Goal: Information Seeking & Learning: Learn about a topic

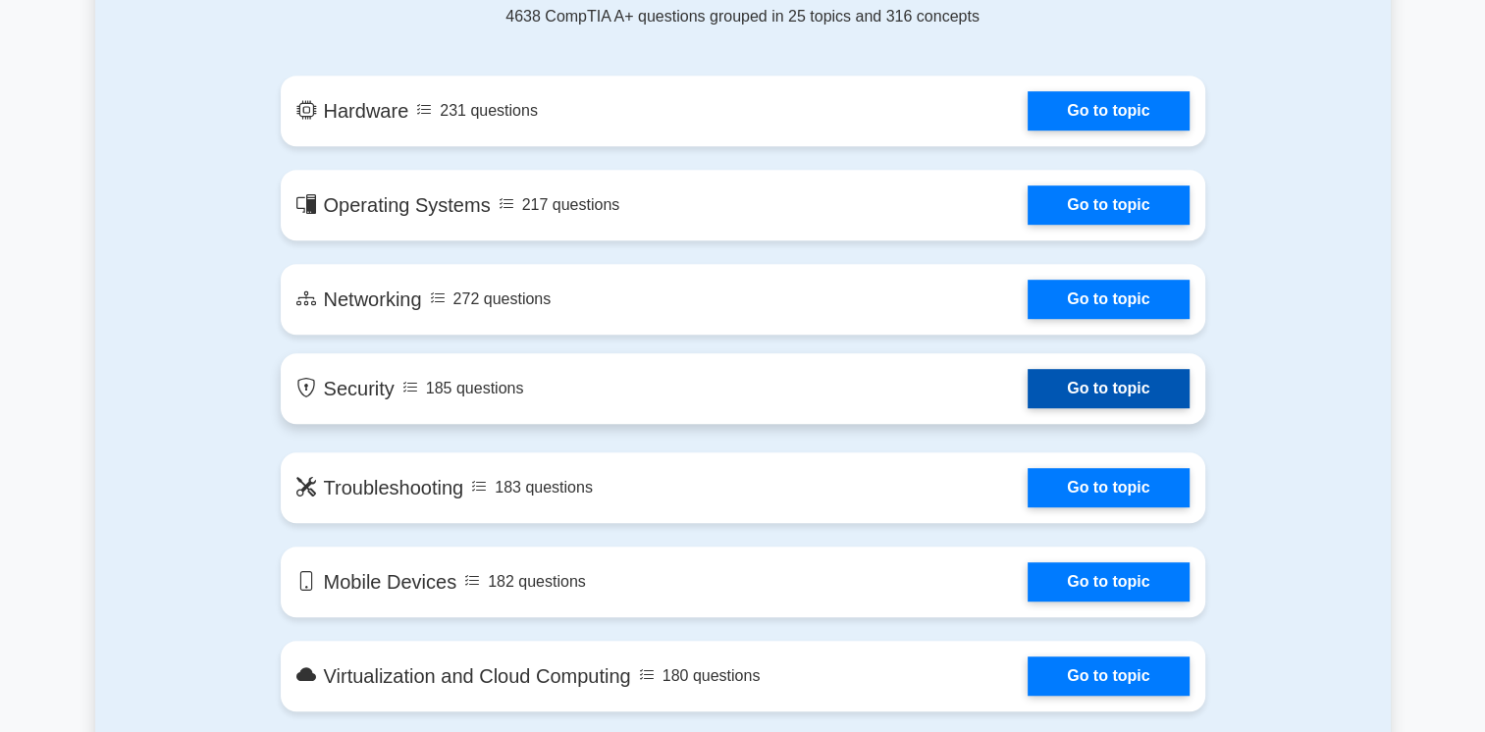
scroll to position [982, 0]
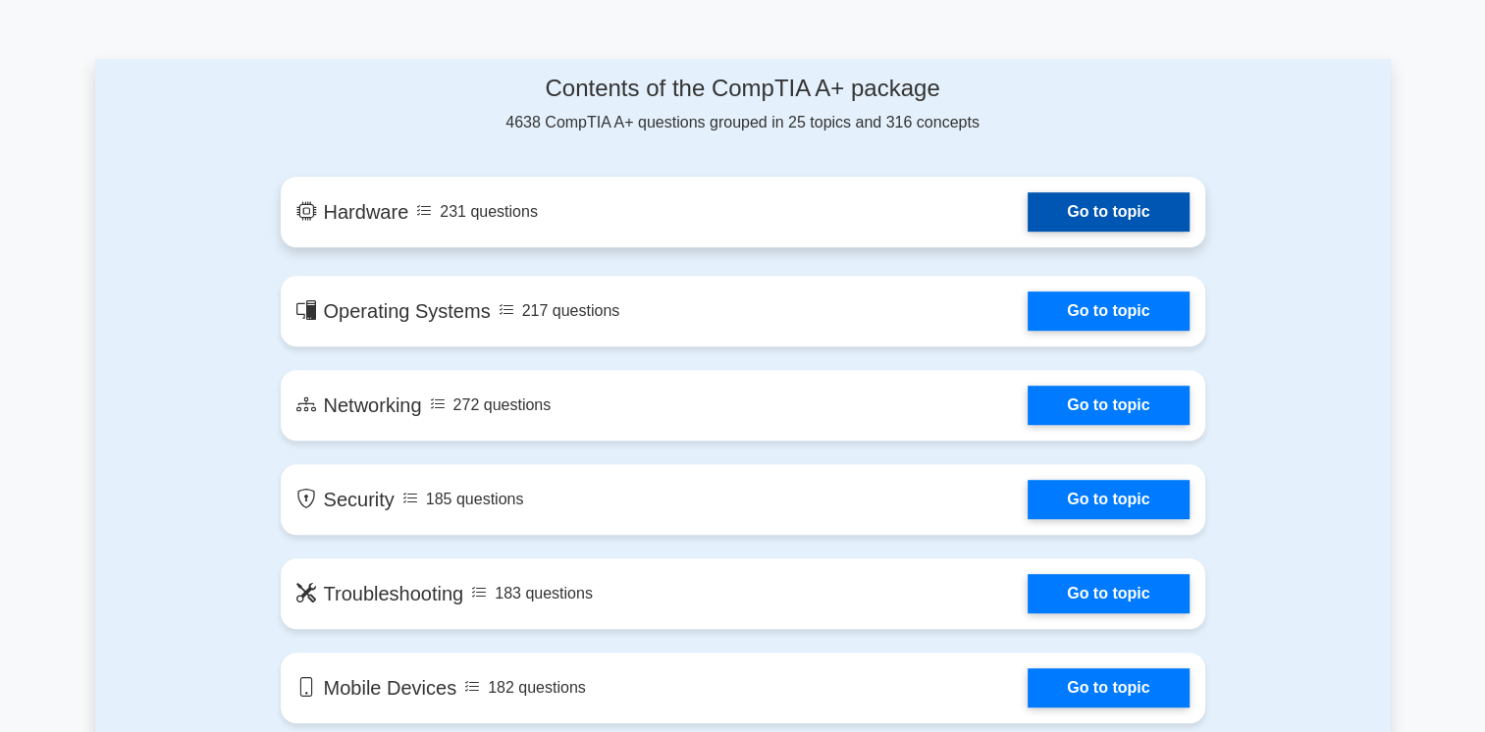
click at [1133, 212] on link "Go to topic" at bounding box center [1108, 211] width 161 height 39
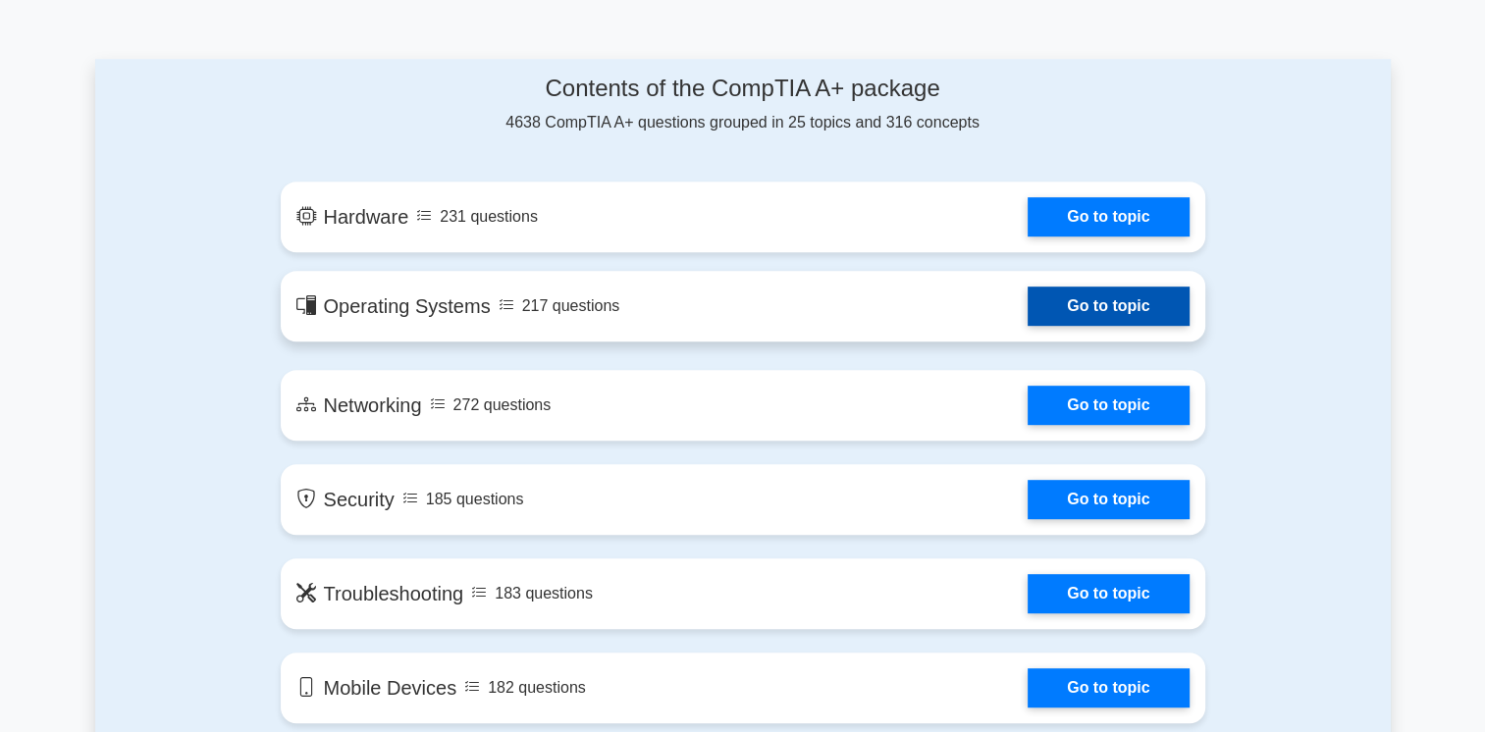
click at [1028, 304] on link "Go to topic" at bounding box center [1108, 306] width 161 height 39
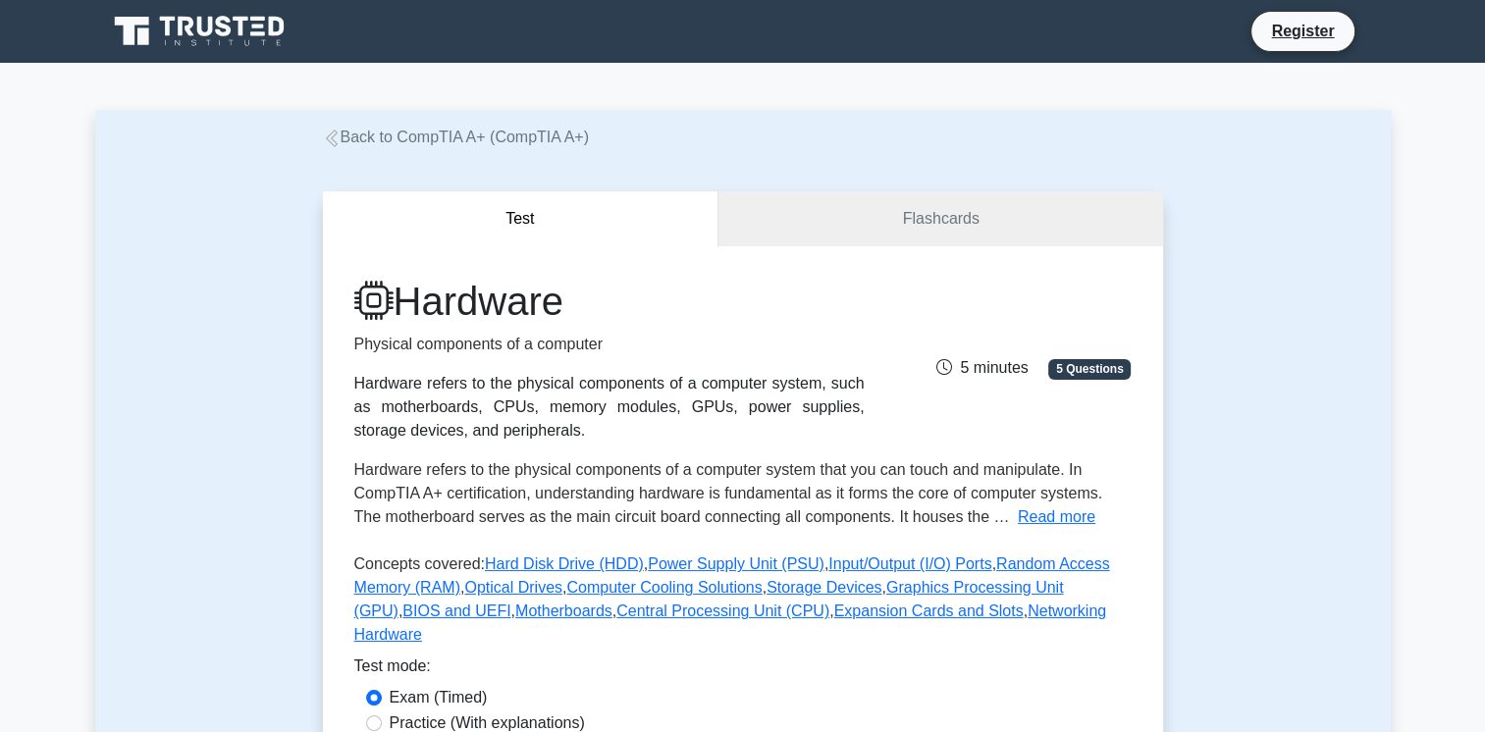
scroll to position [393, 0]
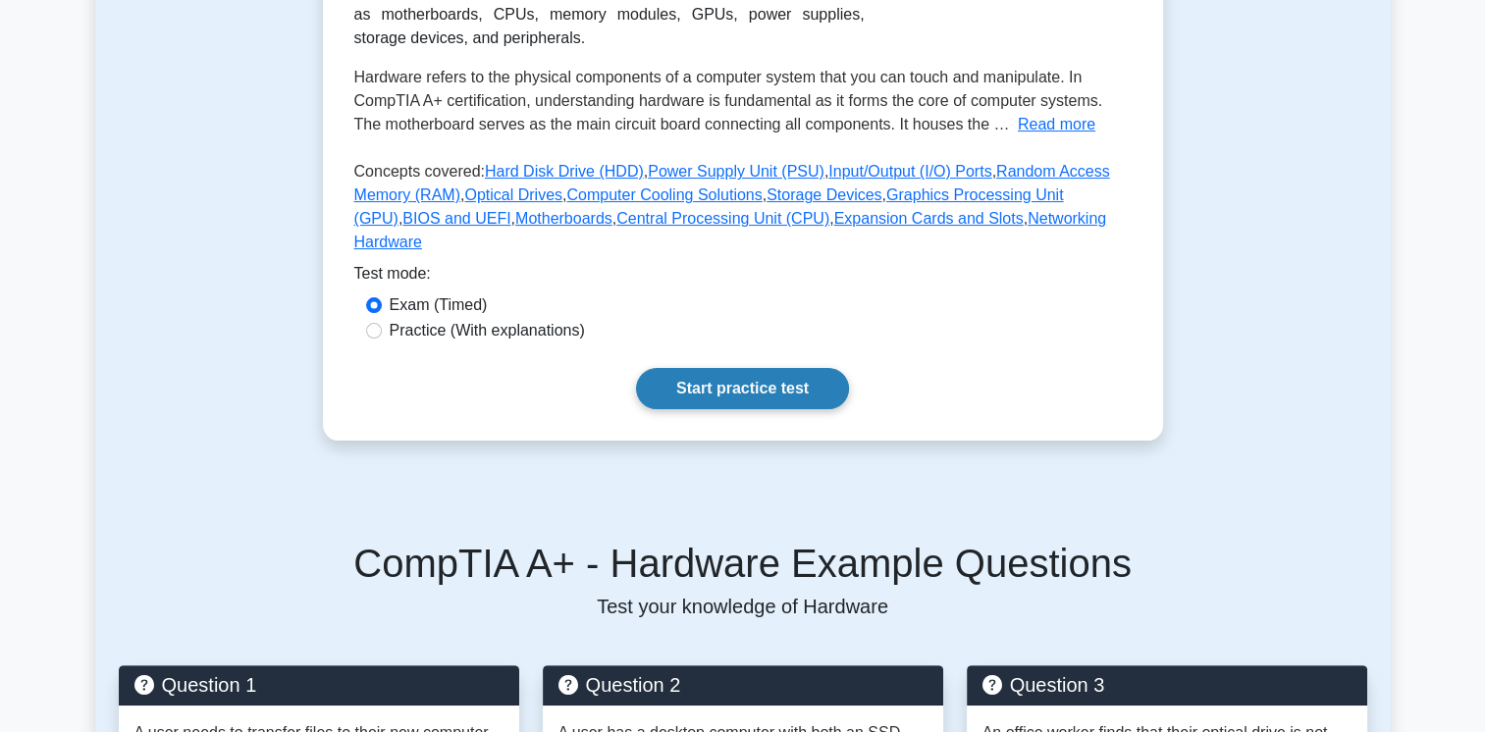
click at [722, 371] on link "Start practice test" at bounding box center [742, 388] width 213 height 41
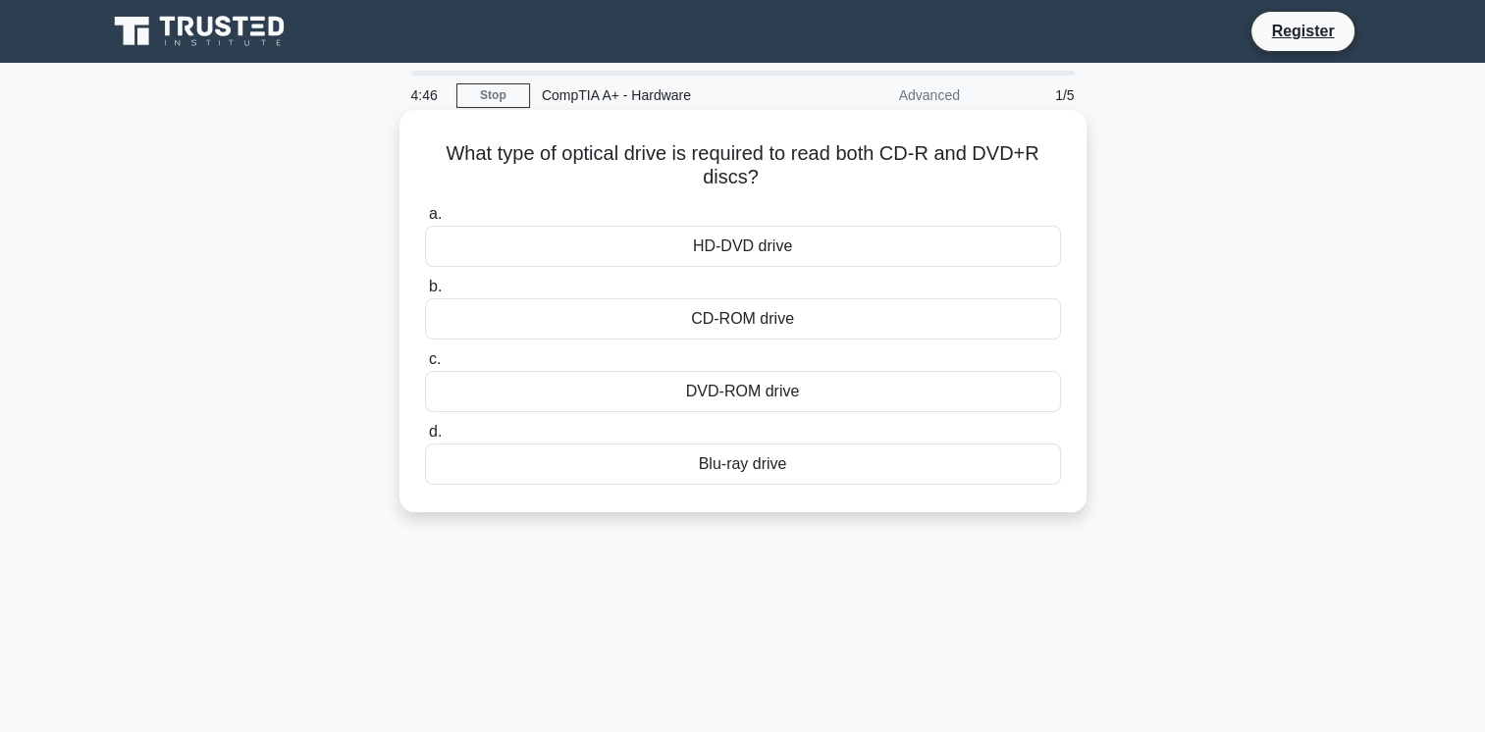
click at [780, 324] on div "CD-ROM drive" at bounding box center [743, 318] width 636 height 41
click at [425, 294] on input "b. CD-ROM drive" at bounding box center [425, 287] width 0 height 13
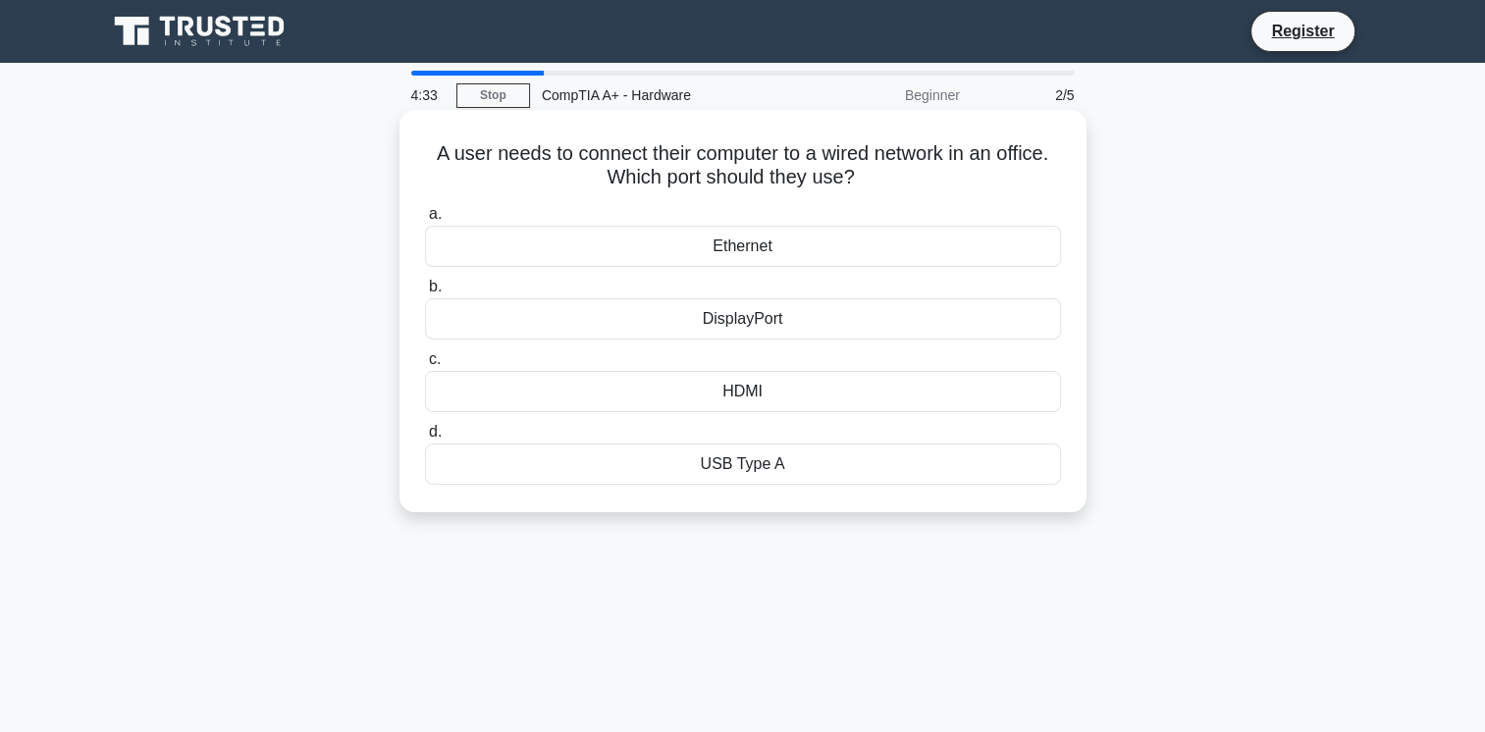
click at [817, 253] on div "Ethernet" at bounding box center [743, 246] width 636 height 41
click at [425, 221] on input "a. Ethernet" at bounding box center [425, 214] width 0 height 13
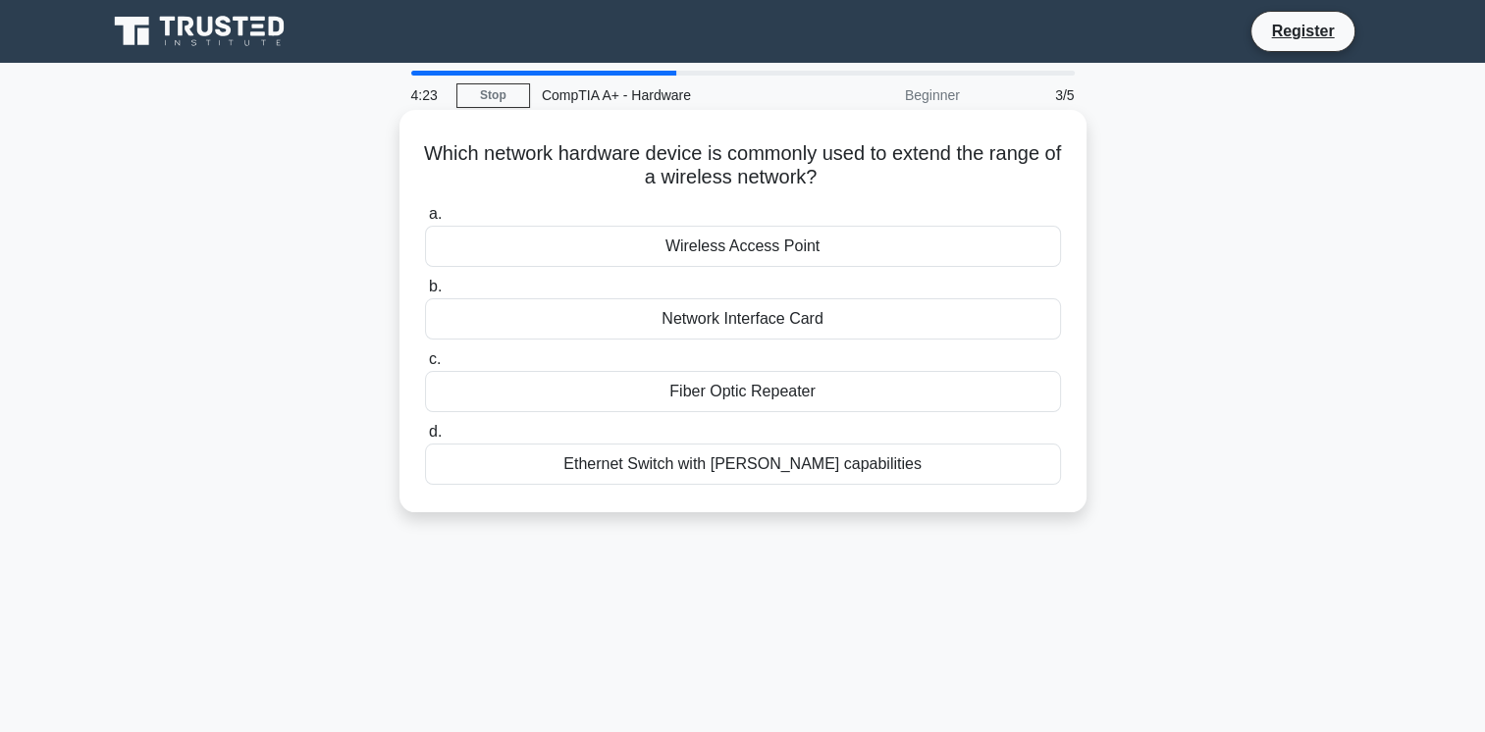
click at [771, 249] on div "Wireless Access Point" at bounding box center [743, 246] width 636 height 41
click at [425, 221] on input "a. Wireless Access Point" at bounding box center [425, 214] width 0 height 13
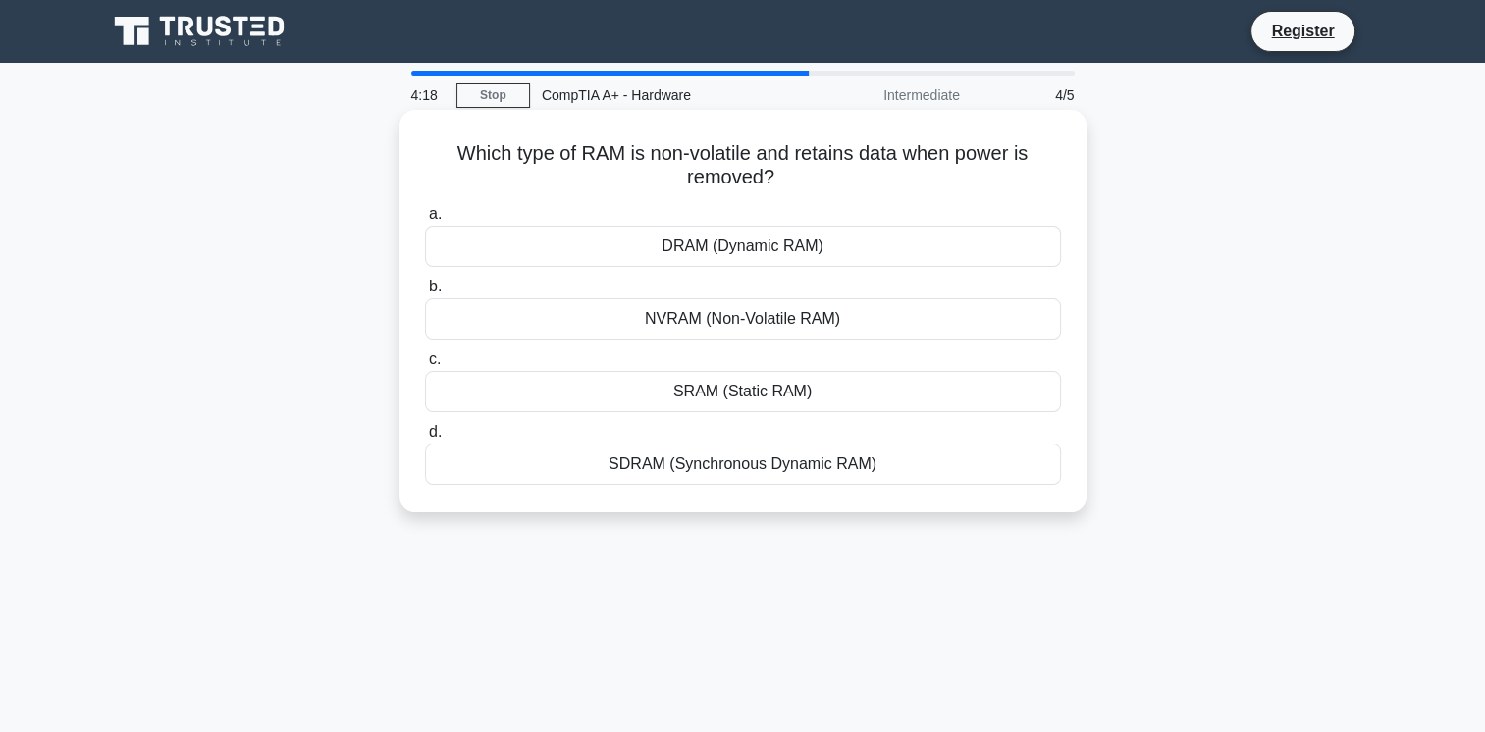
click at [793, 252] on div "DRAM (Dynamic RAM)" at bounding box center [743, 246] width 636 height 41
click at [425, 221] on input "a. DRAM (Dynamic RAM)" at bounding box center [425, 214] width 0 height 13
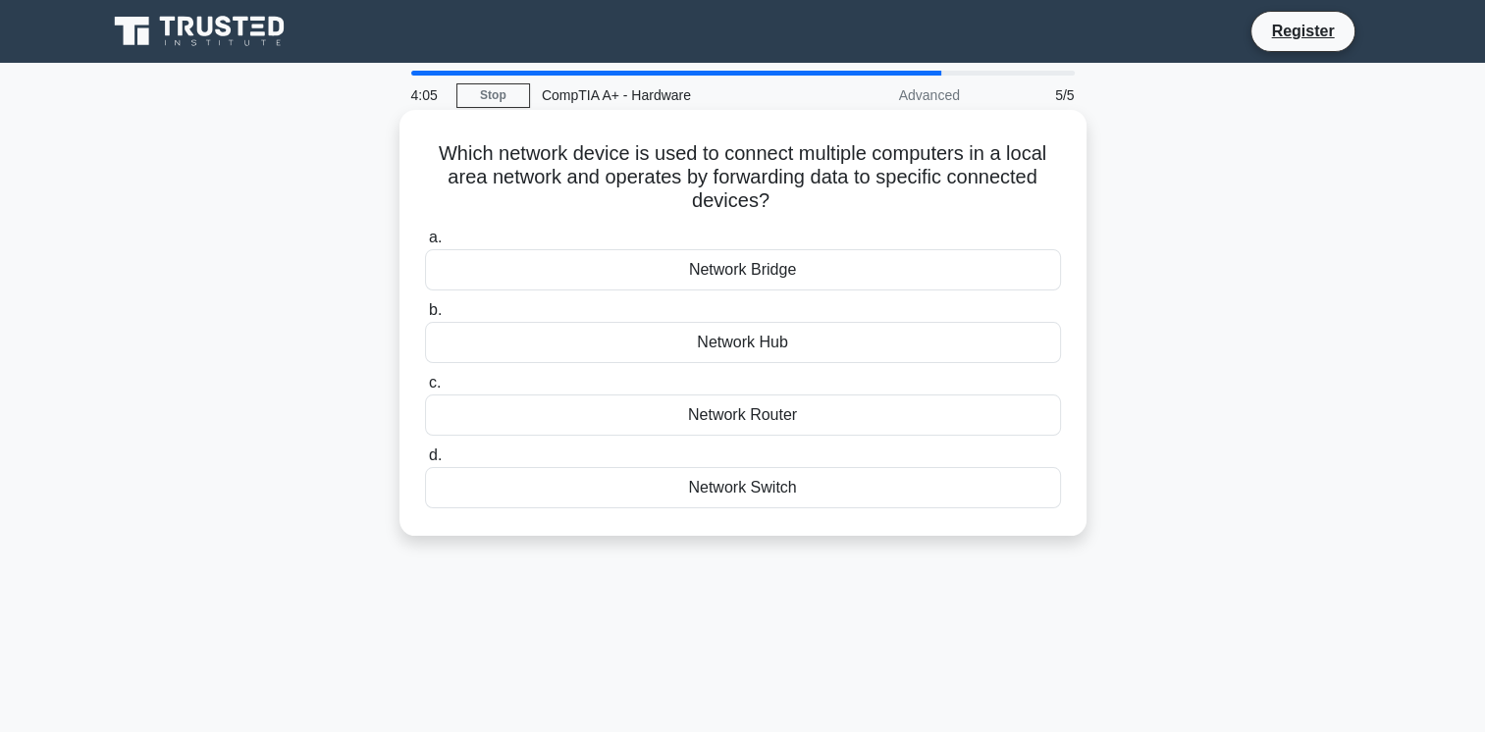
click at [775, 497] on div "Network Switch" at bounding box center [743, 487] width 636 height 41
click at [425, 462] on input "d. Network Switch" at bounding box center [425, 456] width 0 height 13
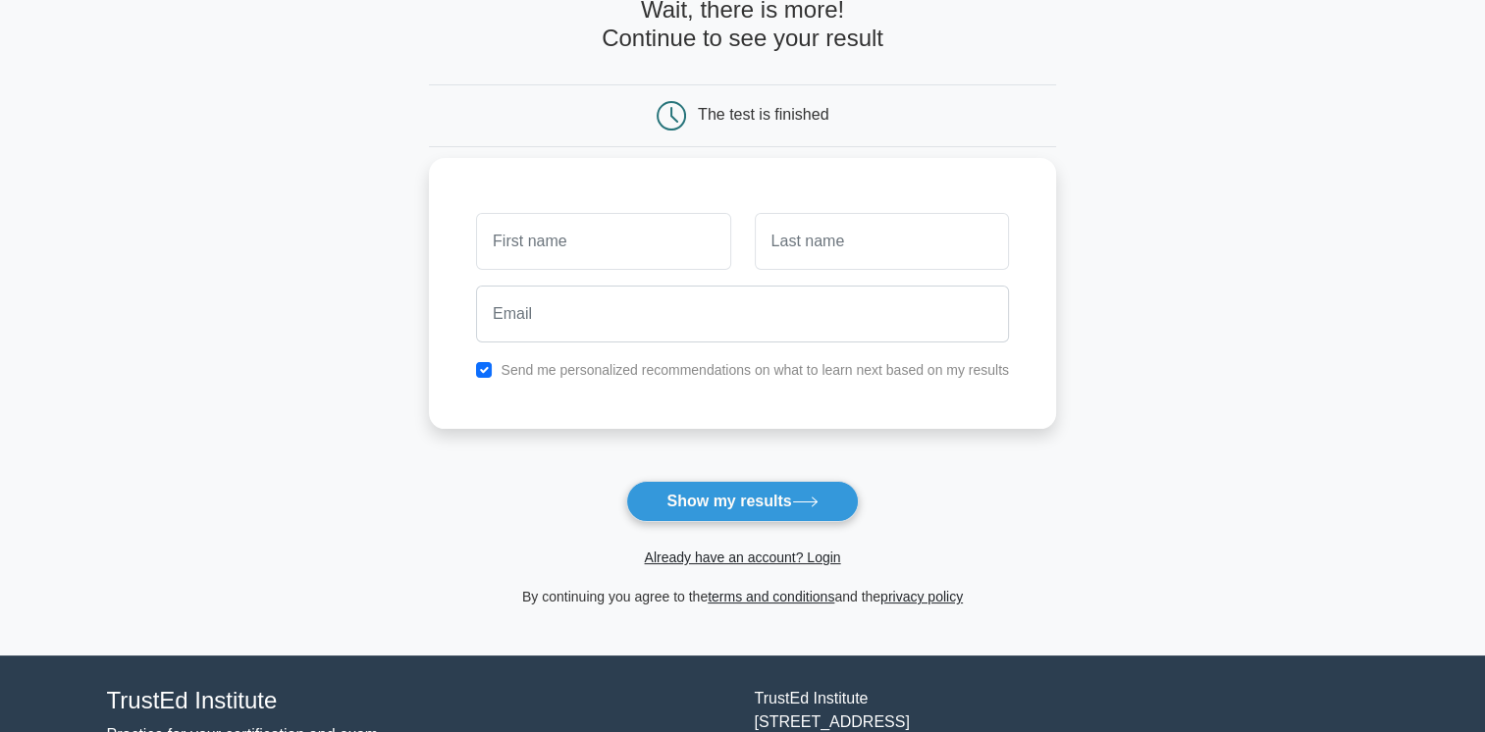
scroll to position [252, 0]
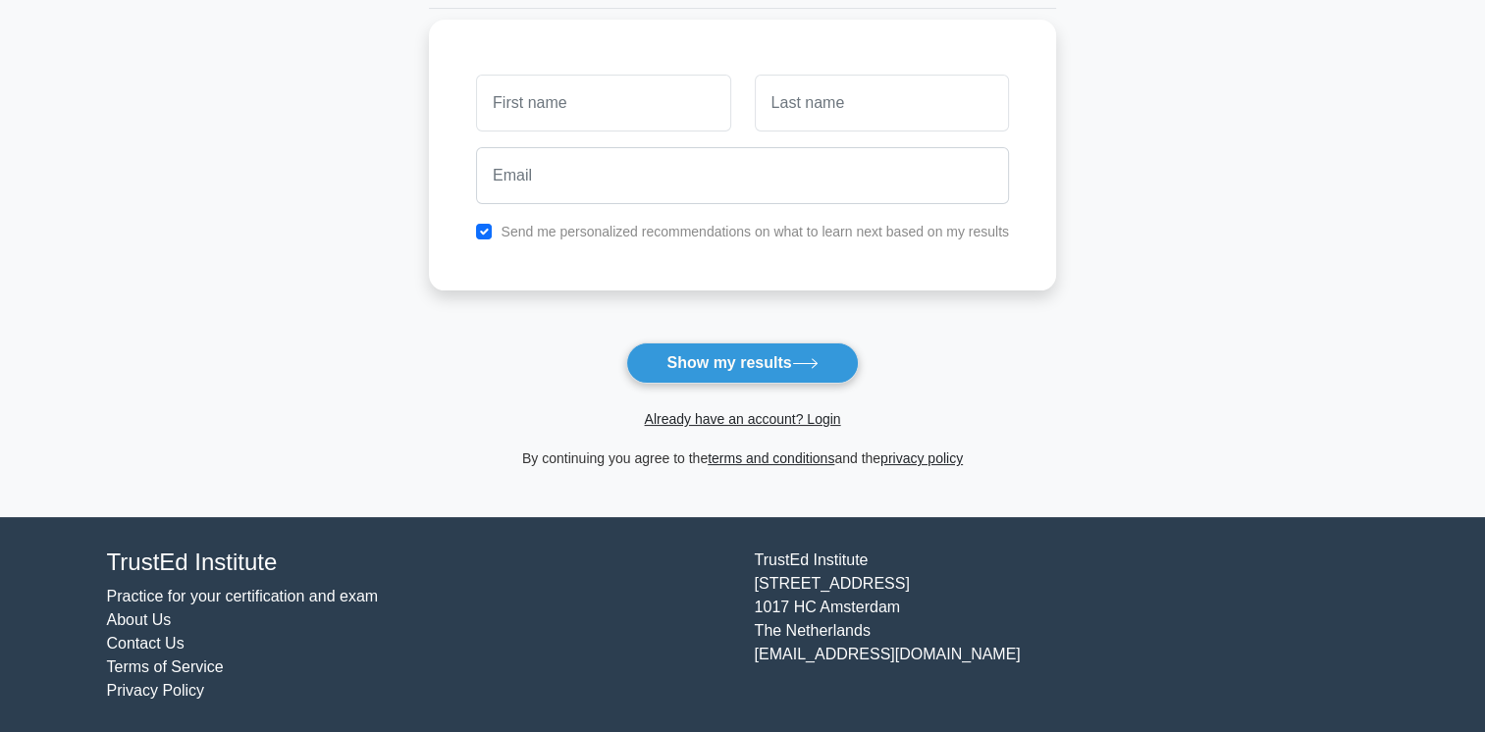
click at [687, 117] on input "text" at bounding box center [603, 103] width 254 height 57
click at [829, 351] on button "Show my results" at bounding box center [742, 363] width 232 height 41
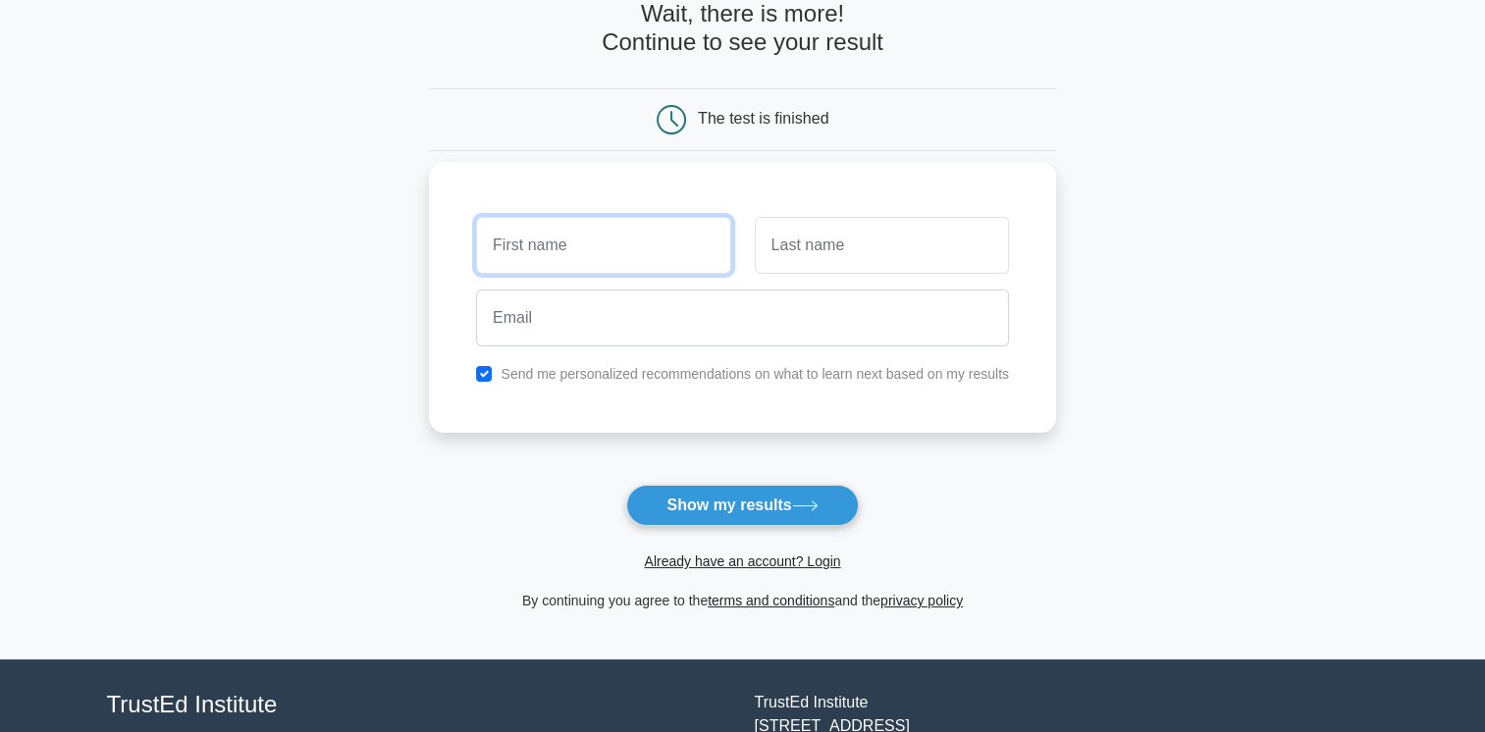
scroll to position [0, 0]
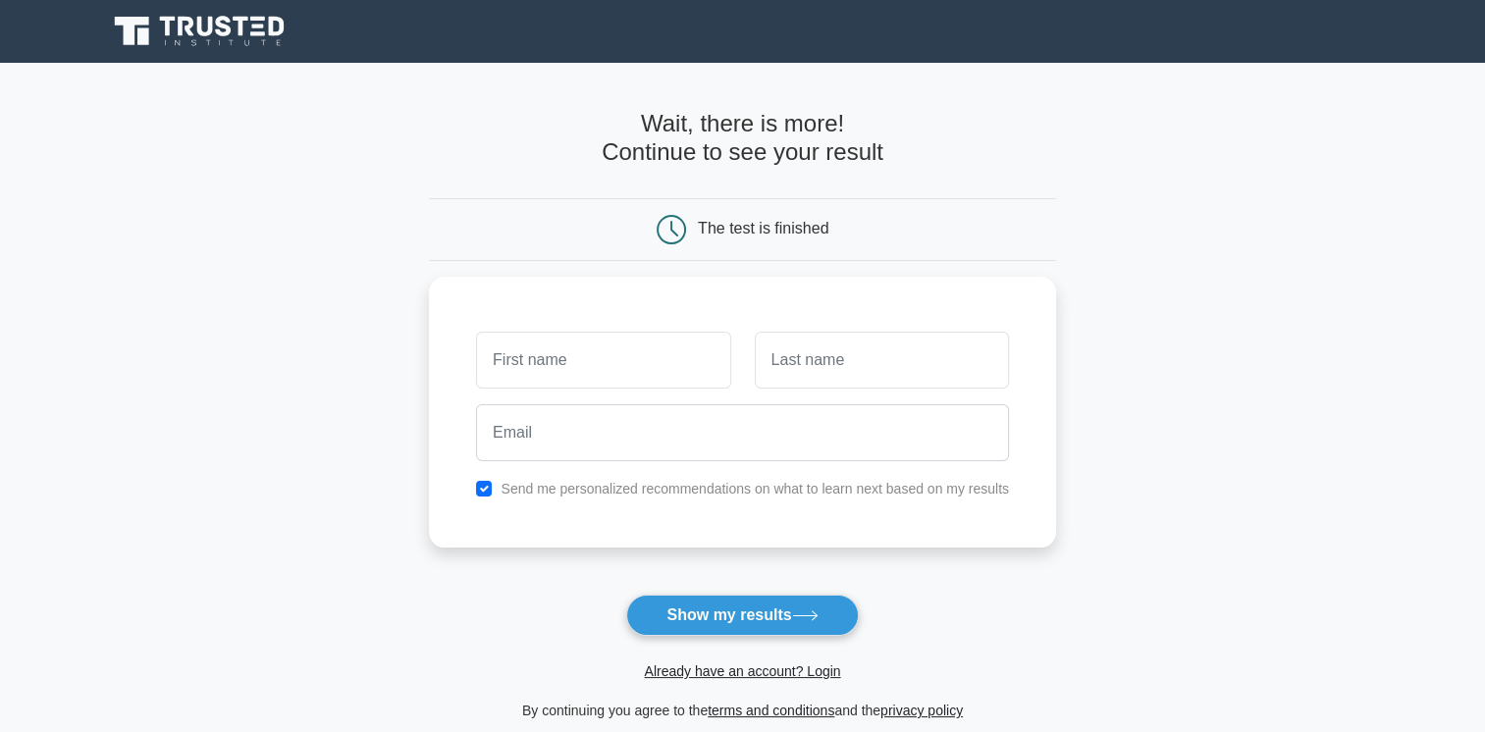
click at [797, 213] on div "The test is finished" at bounding box center [742, 229] width 627 height 63
click at [669, 343] on input "text" at bounding box center [603, 355] width 254 height 57
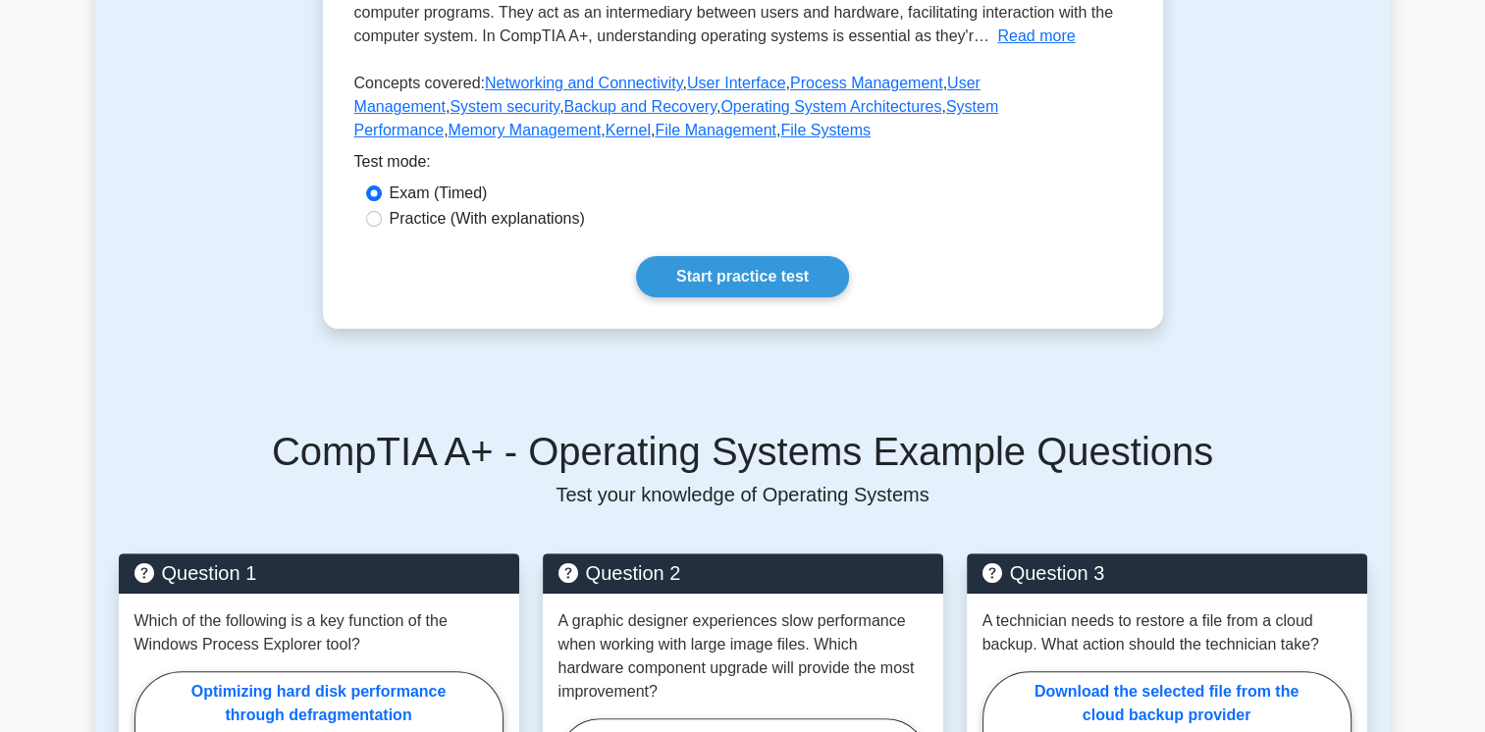
scroll to position [491, 0]
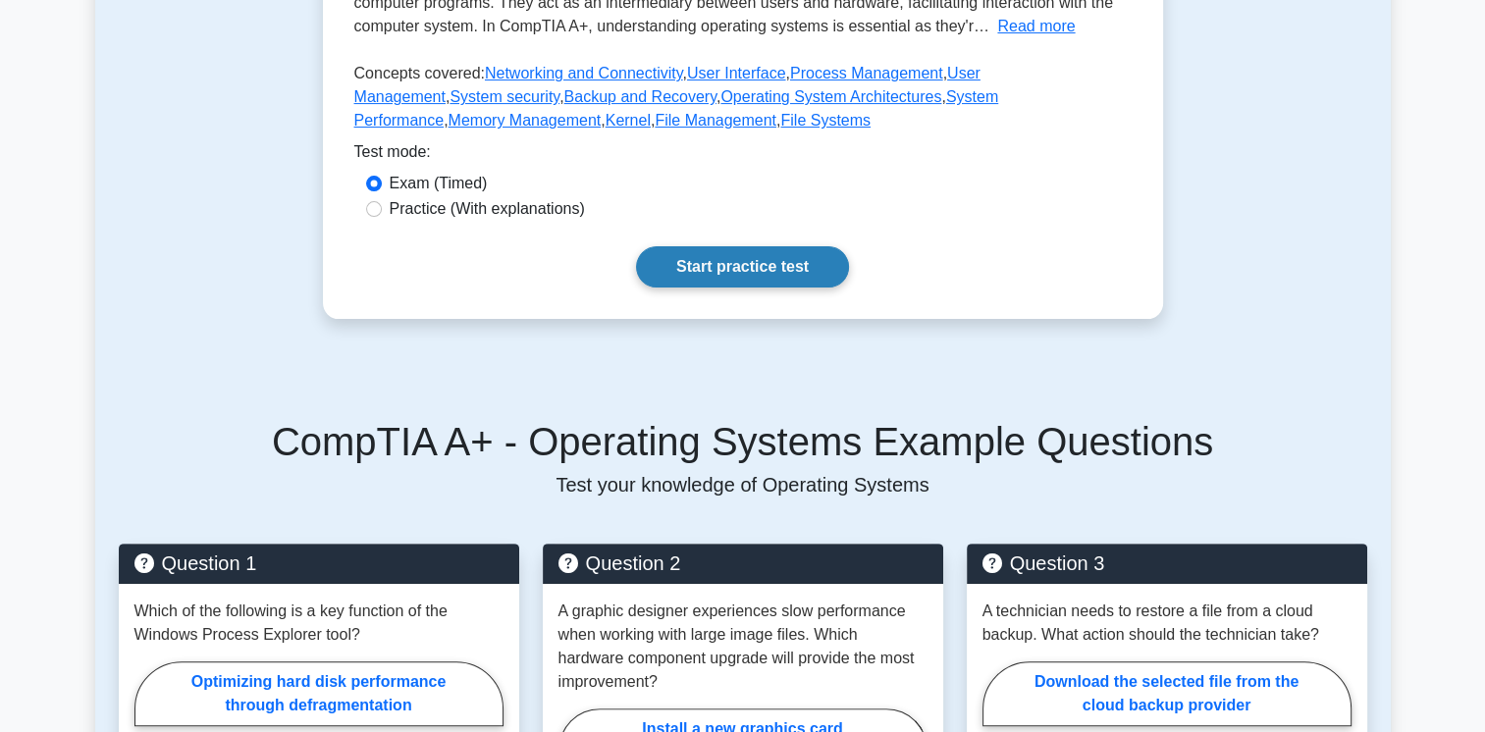
click at [724, 269] on link "Start practice test" at bounding box center [742, 266] width 213 height 41
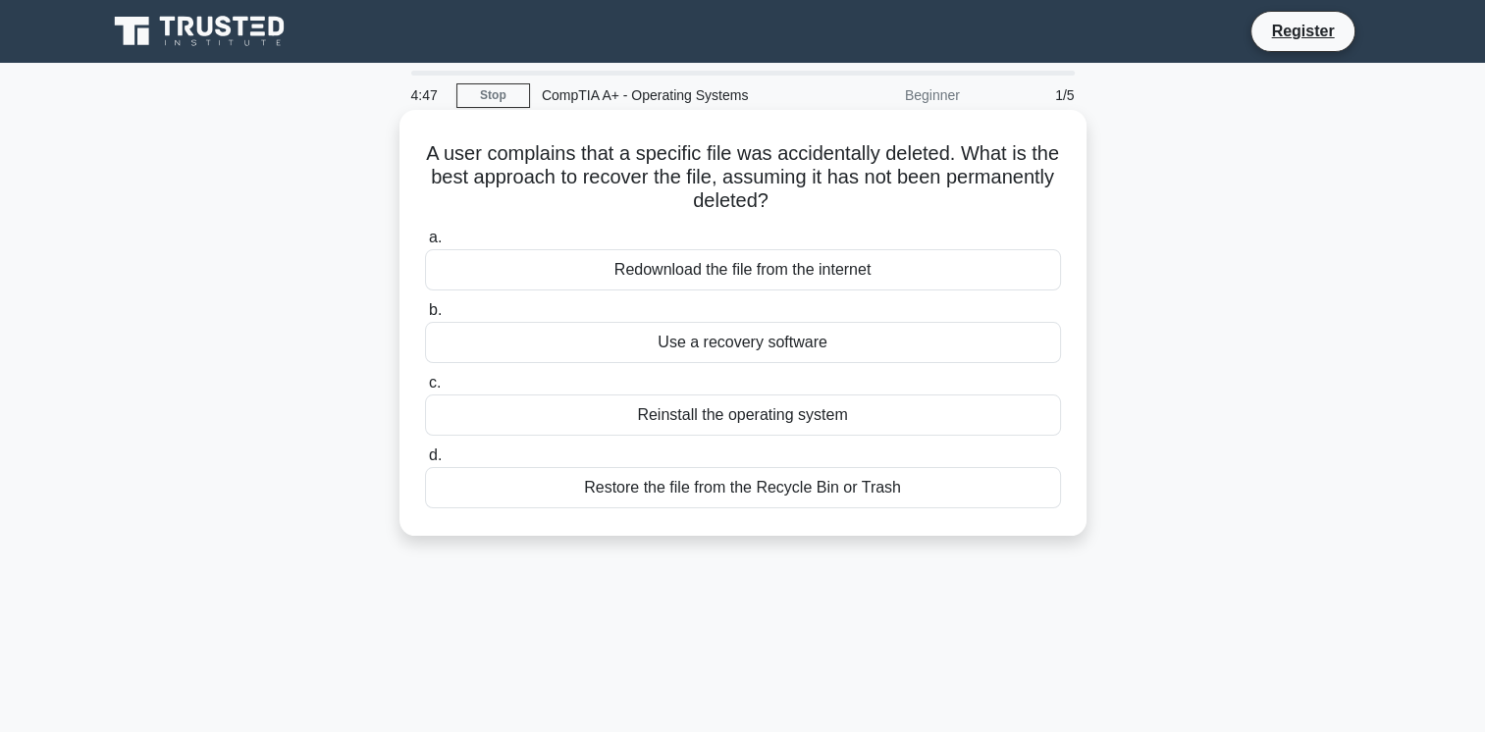
click at [833, 481] on div "Restore the file from the Recycle Bin or Trash" at bounding box center [743, 487] width 636 height 41
click at [425, 462] on input "d. Restore the file from the Recycle Bin or Trash" at bounding box center [425, 456] width 0 height 13
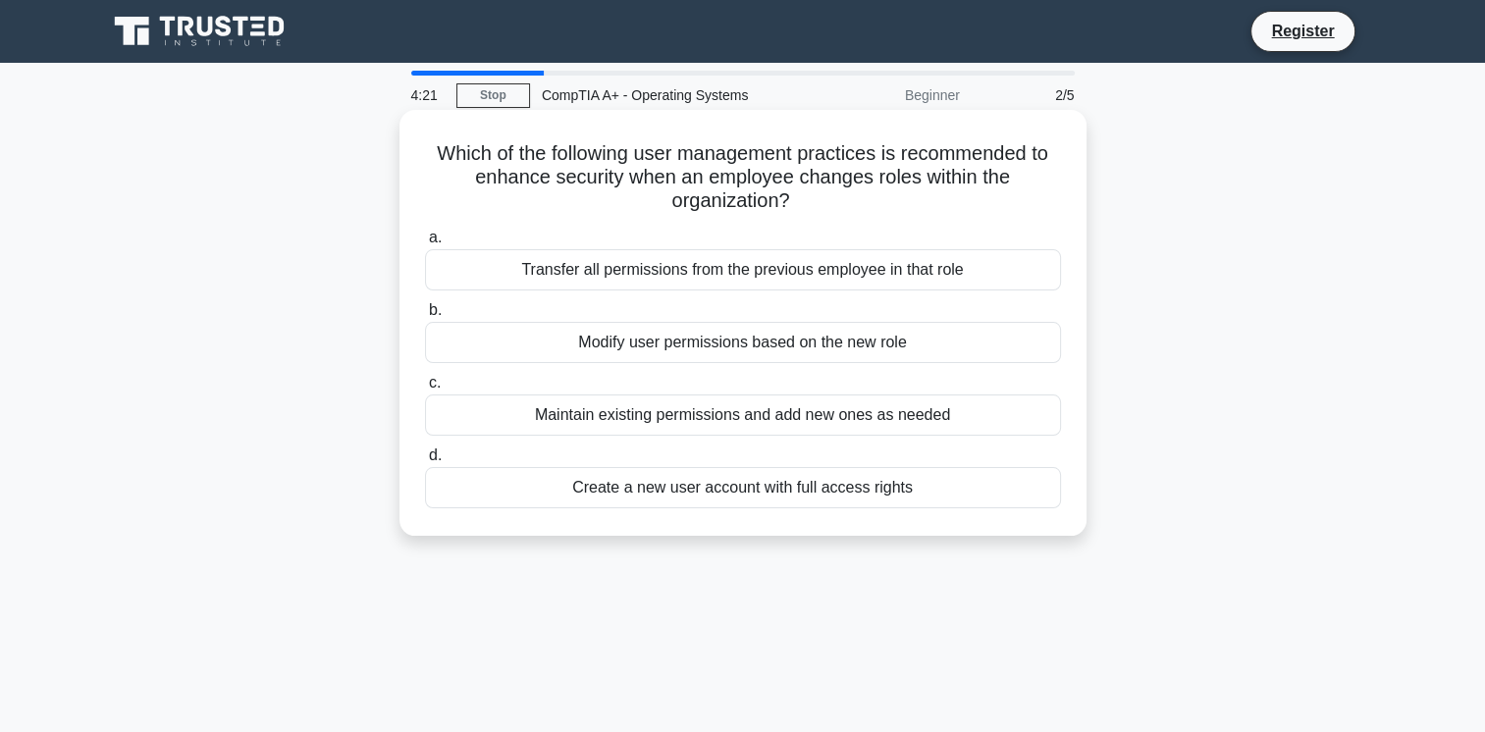
click at [909, 351] on div "Modify user permissions based on the new role" at bounding box center [743, 342] width 636 height 41
click at [425, 317] on input "b. Modify user permissions based on the new role" at bounding box center [425, 310] width 0 height 13
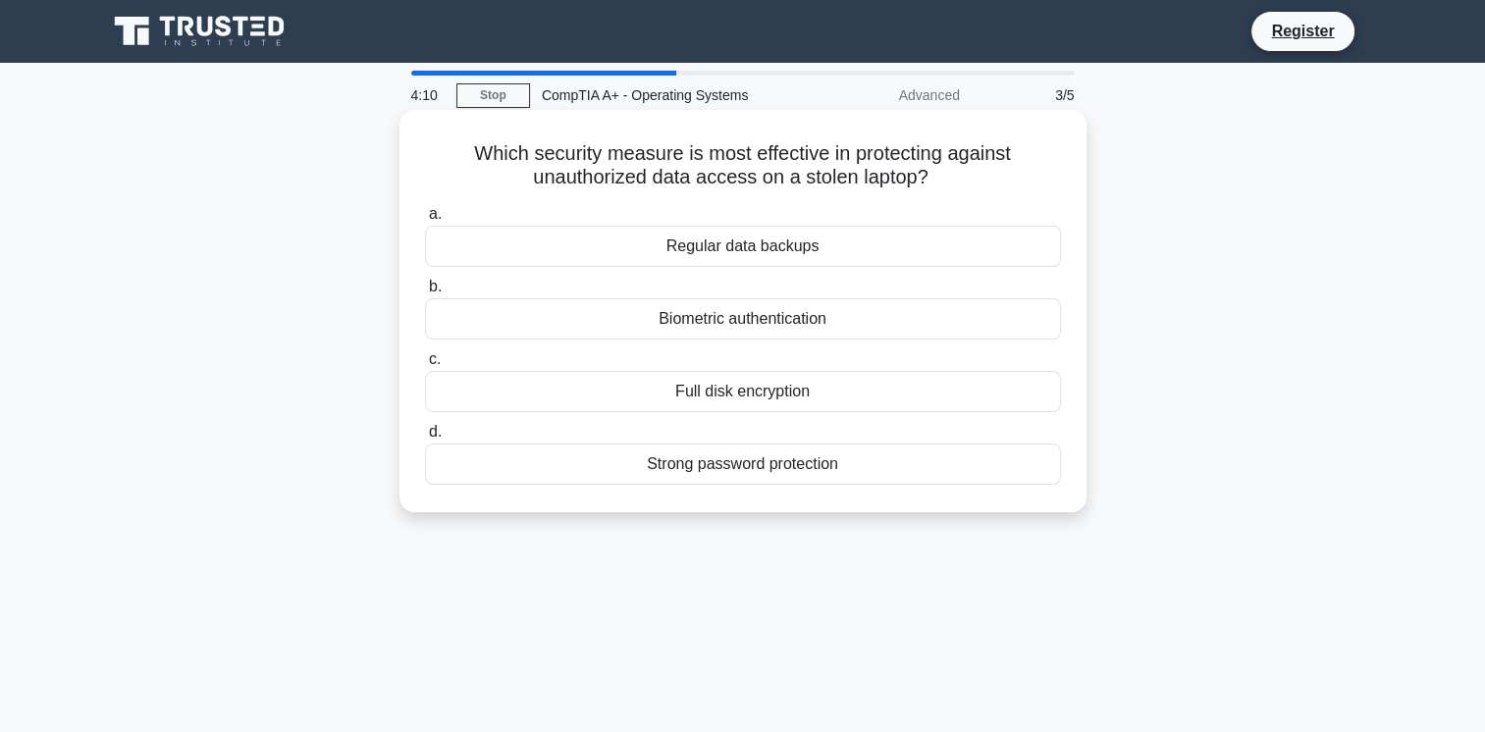
click at [842, 322] on div "Biometric authentication" at bounding box center [743, 318] width 636 height 41
click at [425, 294] on input "b. Biometric authentication" at bounding box center [425, 287] width 0 height 13
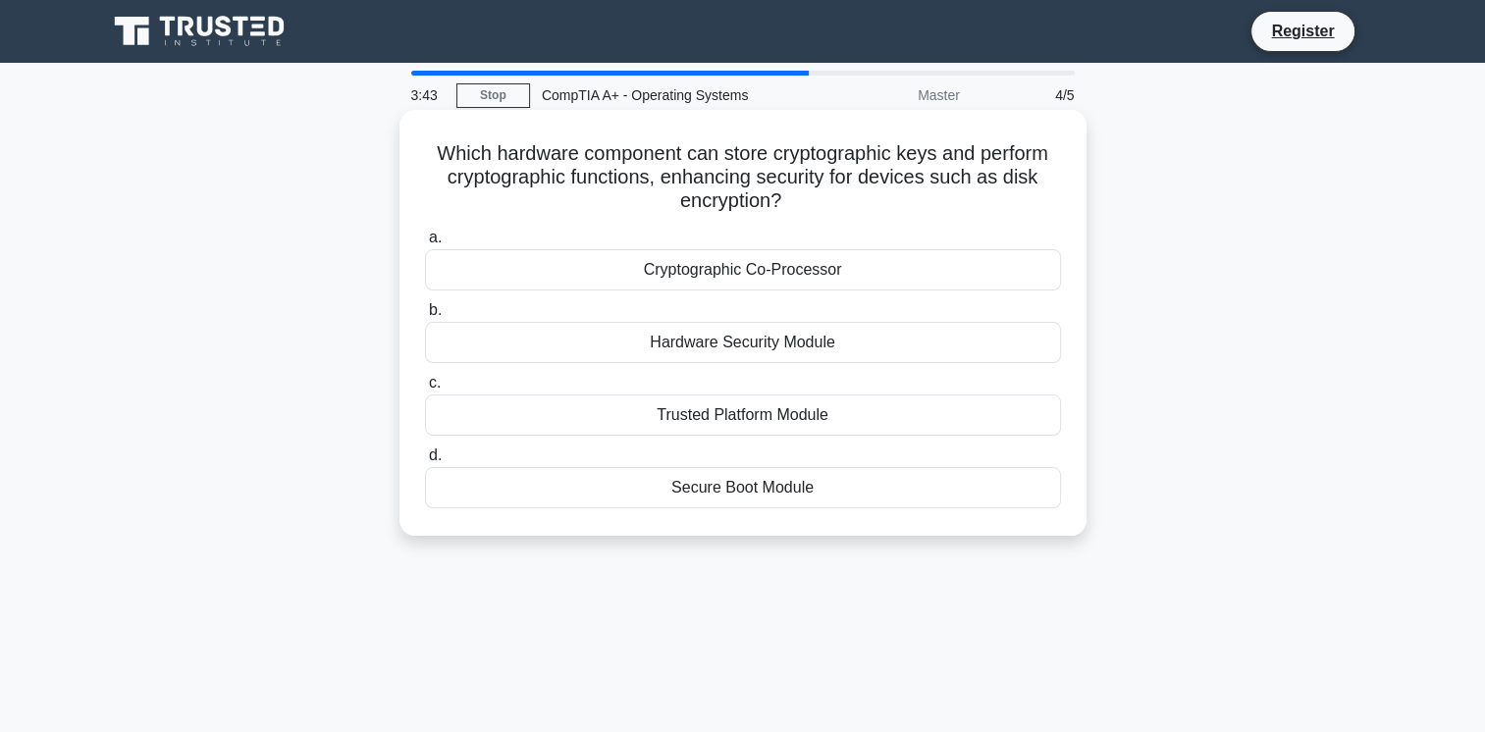
click at [806, 265] on div "Cryptographic Co-Processor" at bounding box center [743, 269] width 636 height 41
click at [425, 244] on input "a. Cryptographic Co-Processor" at bounding box center [425, 238] width 0 height 13
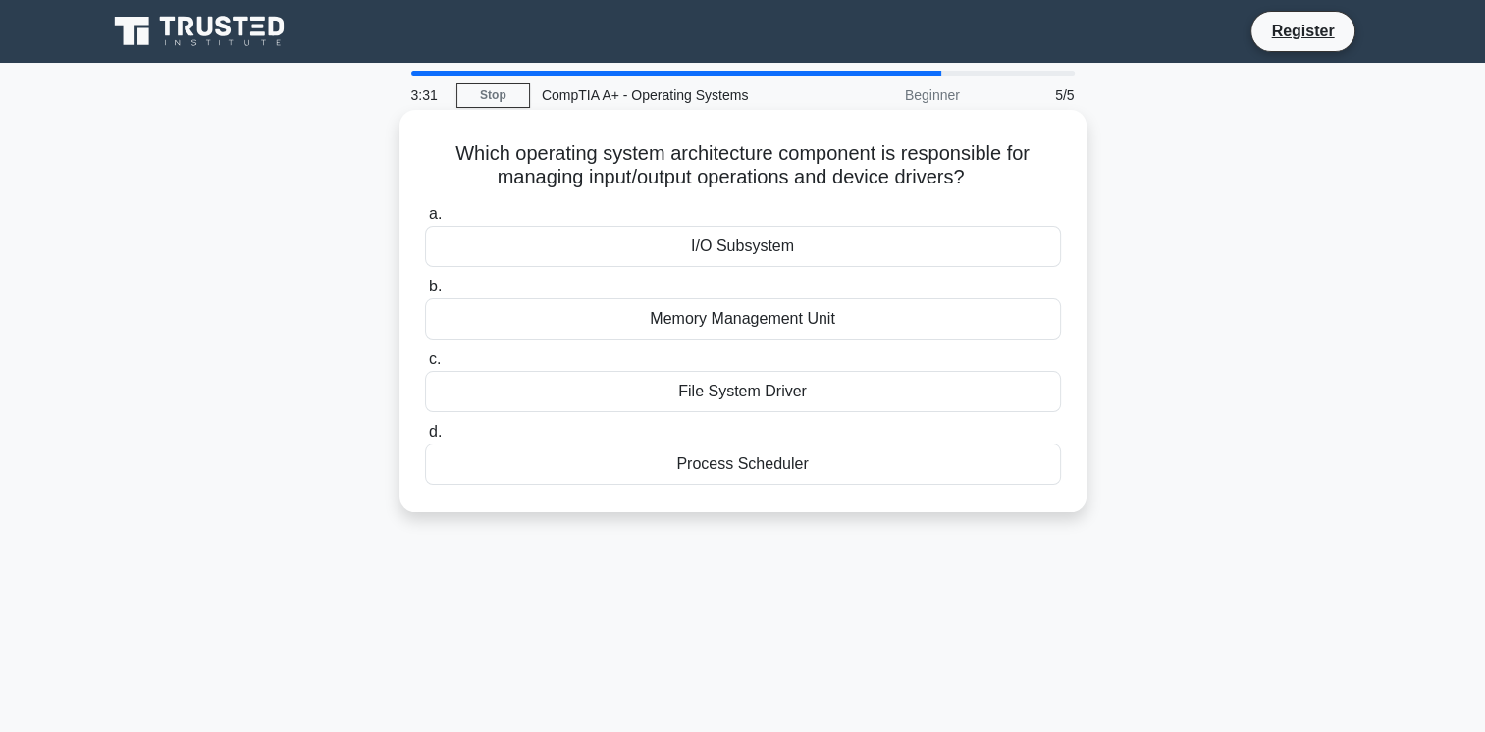
click at [822, 239] on div "I/O Subsystem" at bounding box center [743, 246] width 636 height 41
click at [425, 221] on input "a. I/O Subsystem" at bounding box center [425, 214] width 0 height 13
